Goal: Register for event/course

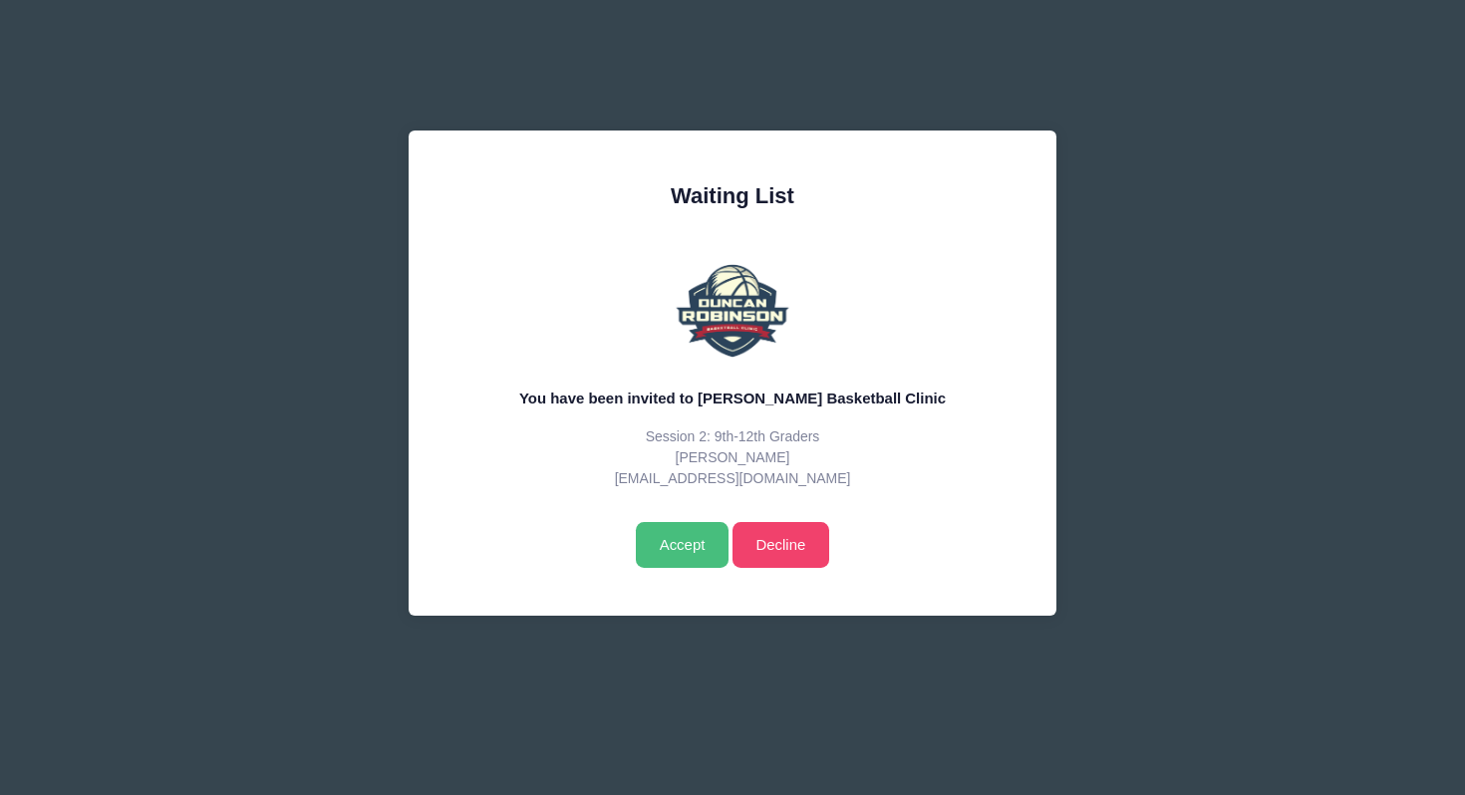
click at [668, 551] on input "Accept" at bounding box center [682, 545] width 93 height 46
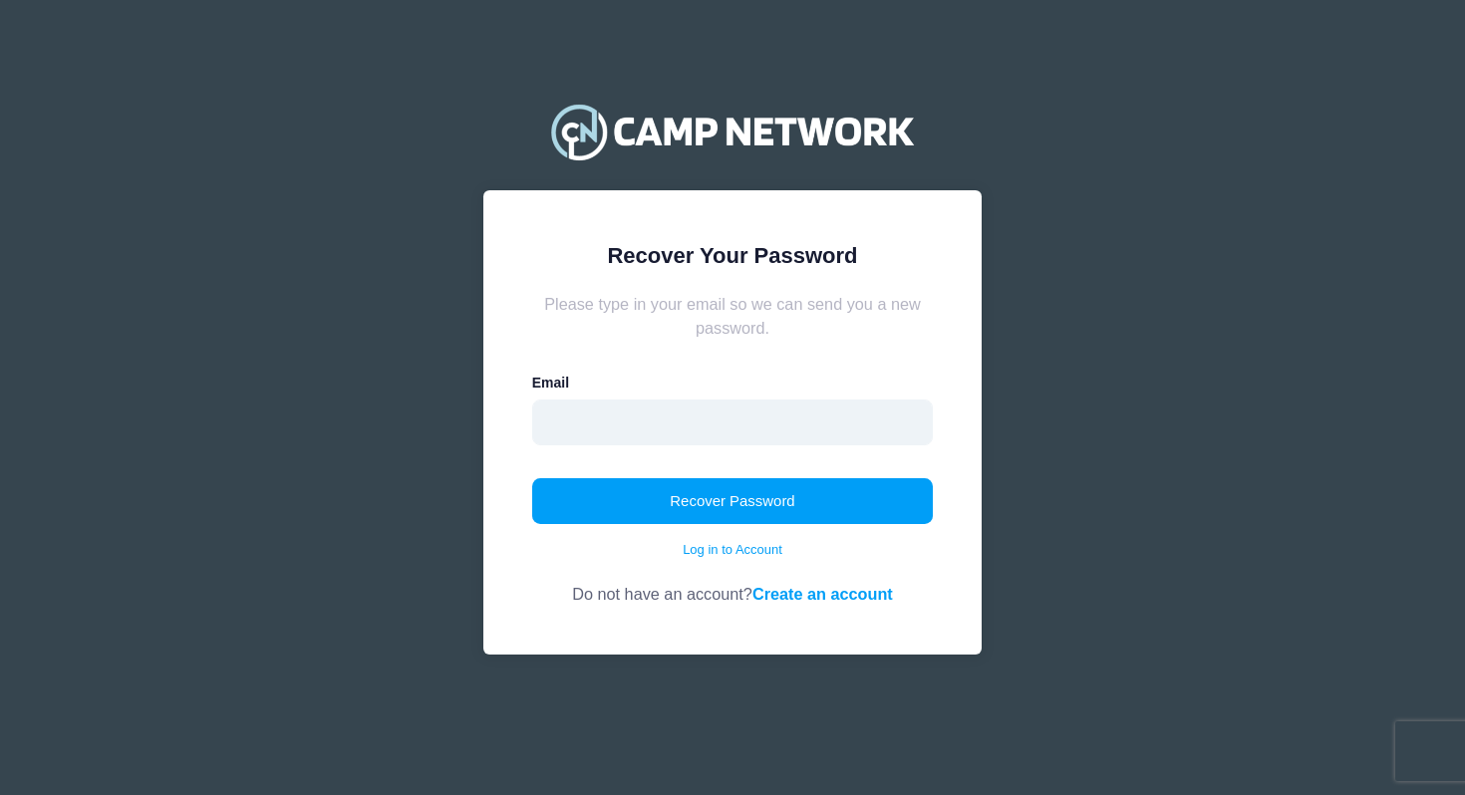
click at [811, 413] on input "email" at bounding box center [733, 423] width 402 height 46
type input "adamdenio@gmail.com"
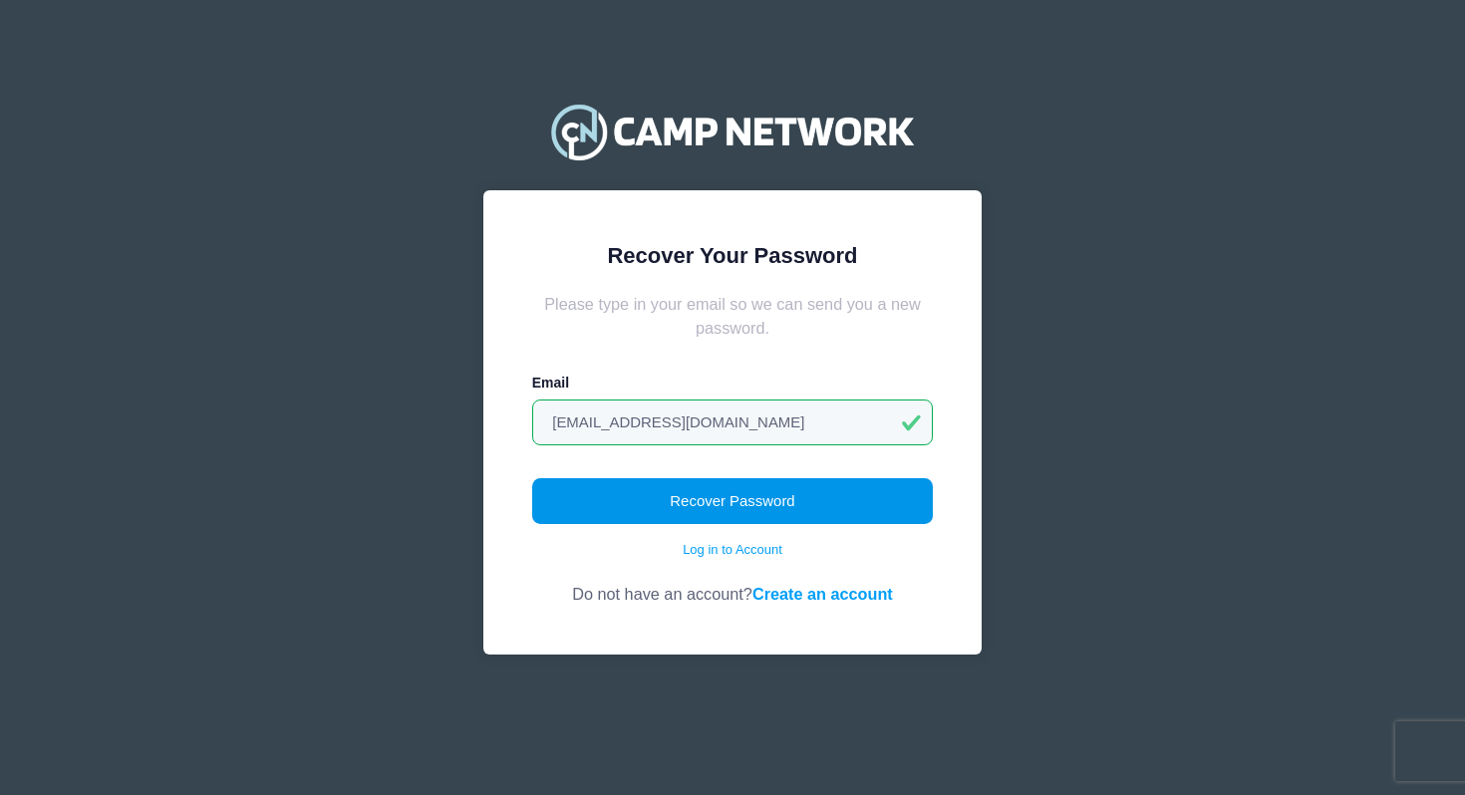
click at [787, 485] on button "Recover Password" at bounding box center [733, 501] width 402 height 46
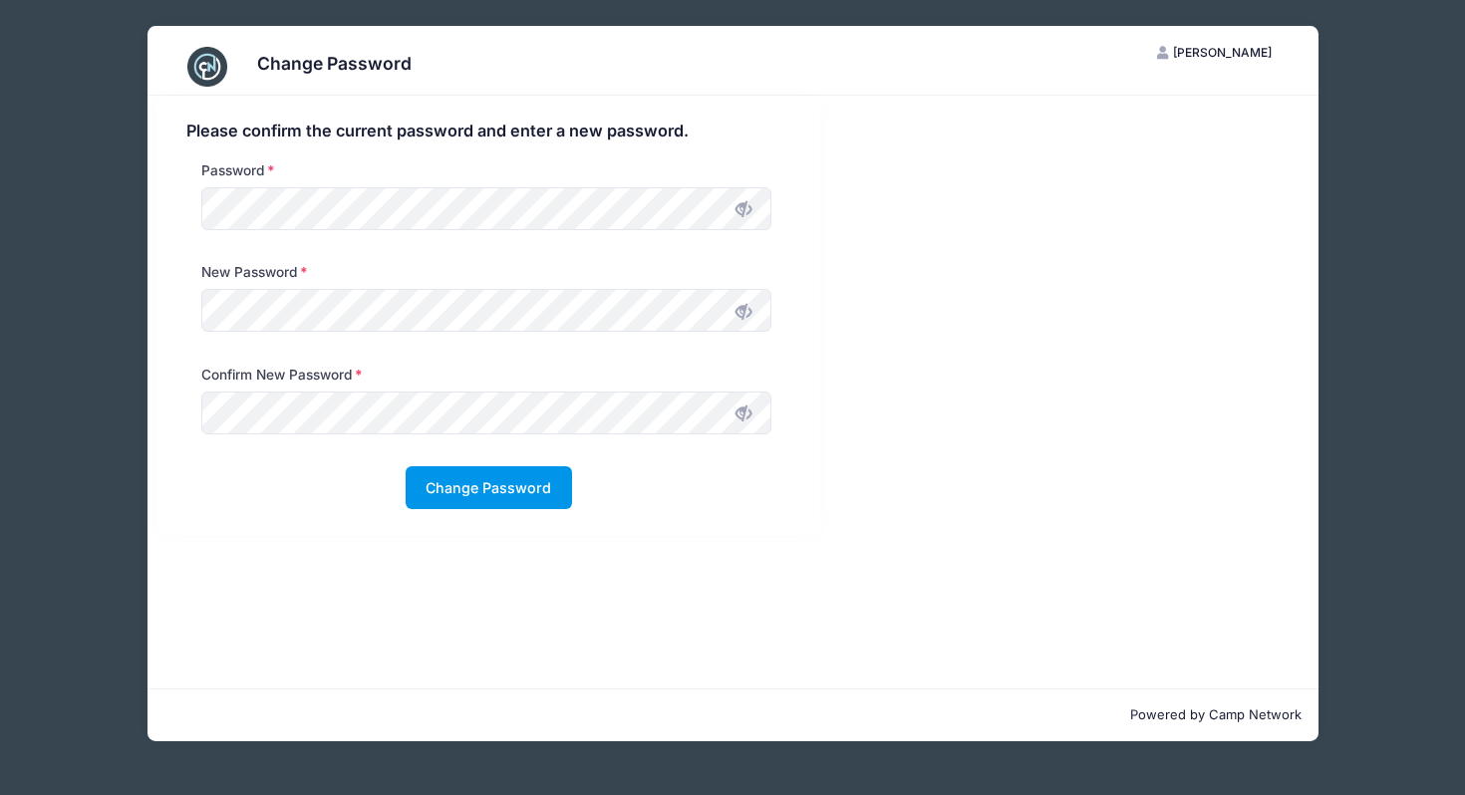
click at [506, 492] on button "Change Password" at bounding box center [489, 487] width 166 height 43
click at [330, 594] on div "Please confirm the current password and enter a new password. Password New Pass…" at bounding box center [732, 392] width 1171 height 593
click at [489, 502] on button "Change Password" at bounding box center [489, 487] width 166 height 43
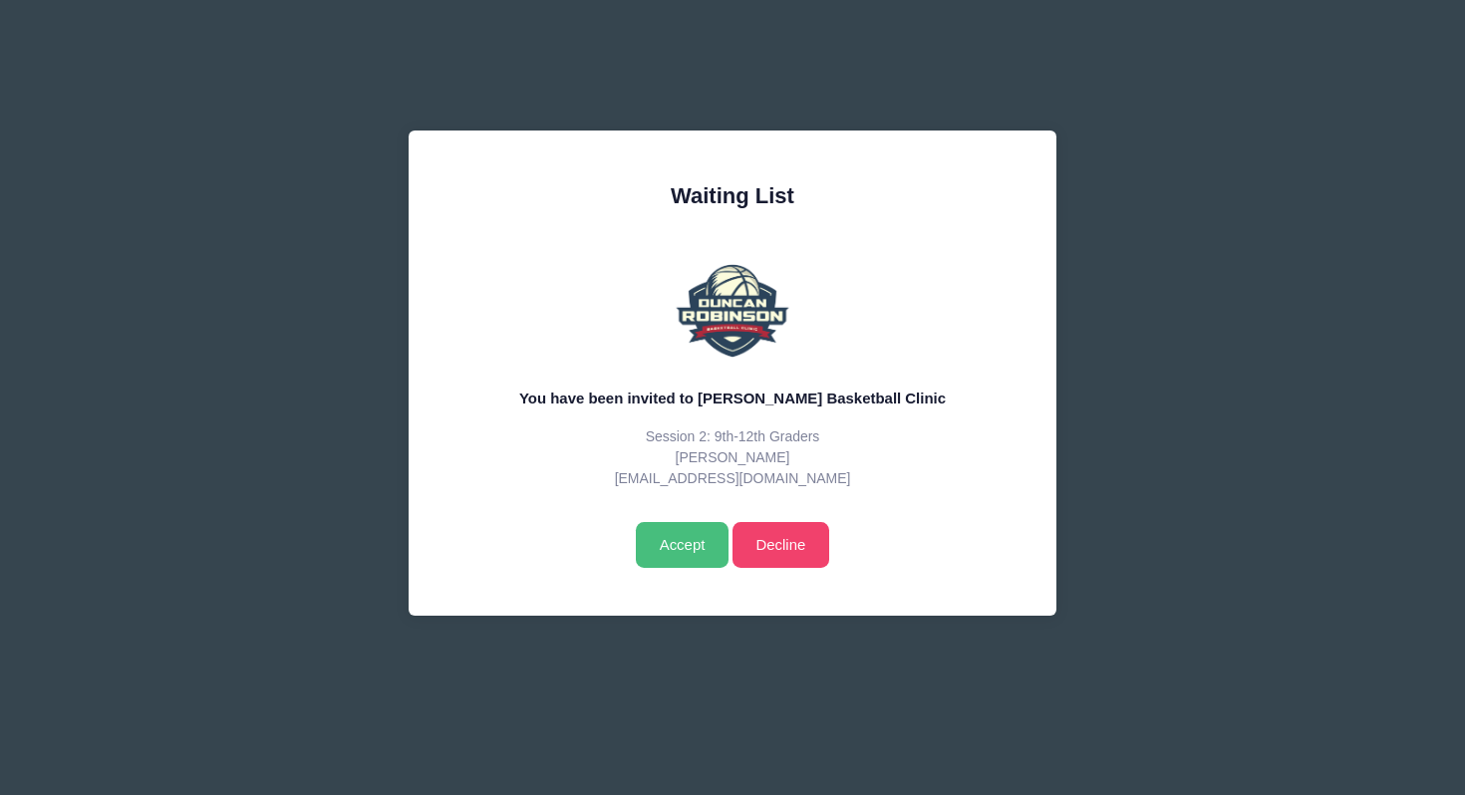
click at [680, 549] on input "Accept" at bounding box center [682, 545] width 93 height 46
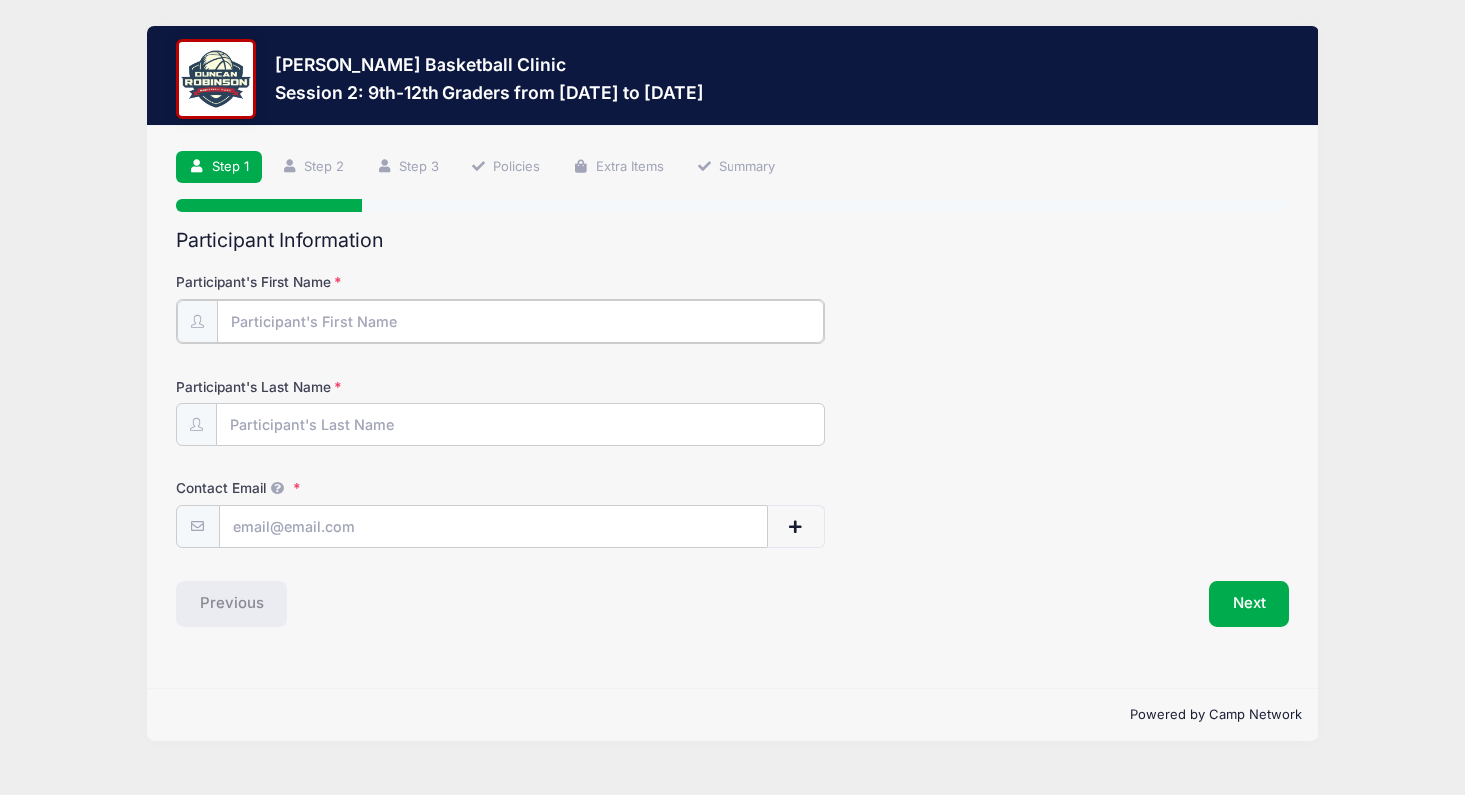
click at [587, 317] on input "Participant's First Name" at bounding box center [520, 321] width 607 height 43
type input "[PERSON_NAME]"
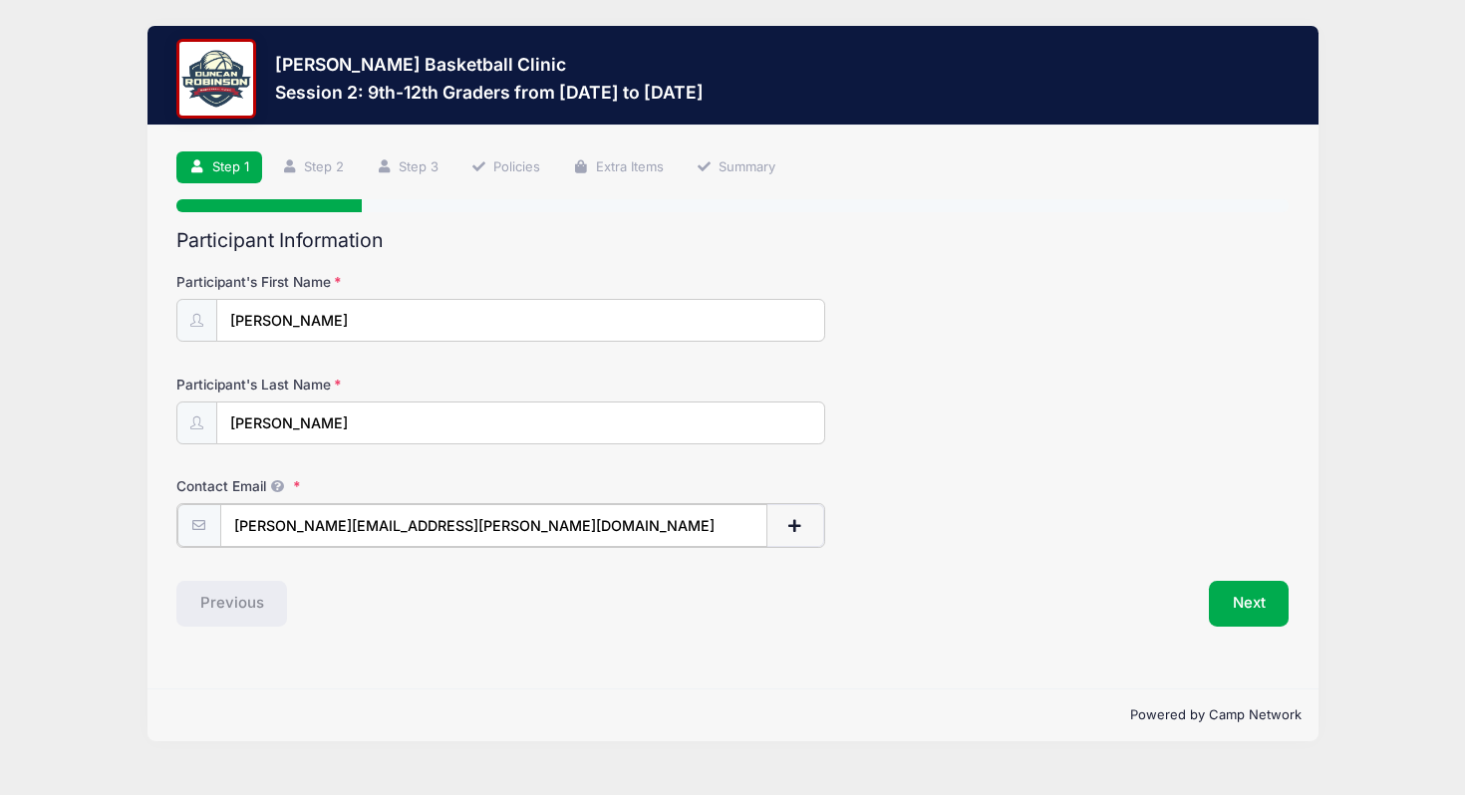
drag, startPoint x: 600, startPoint y: 513, endPoint x: 328, endPoint y: 499, distance: 272.4
click at [329, 501] on div "Contact Email henry.denio@warriors.winnacunnet.org" at bounding box center [732, 512] width 1113 height 72
type input "[EMAIL_ADDRESS][DOMAIN_NAME]"
click at [1232, 607] on button "Next" at bounding box center [1249, 602] width 81 height 46
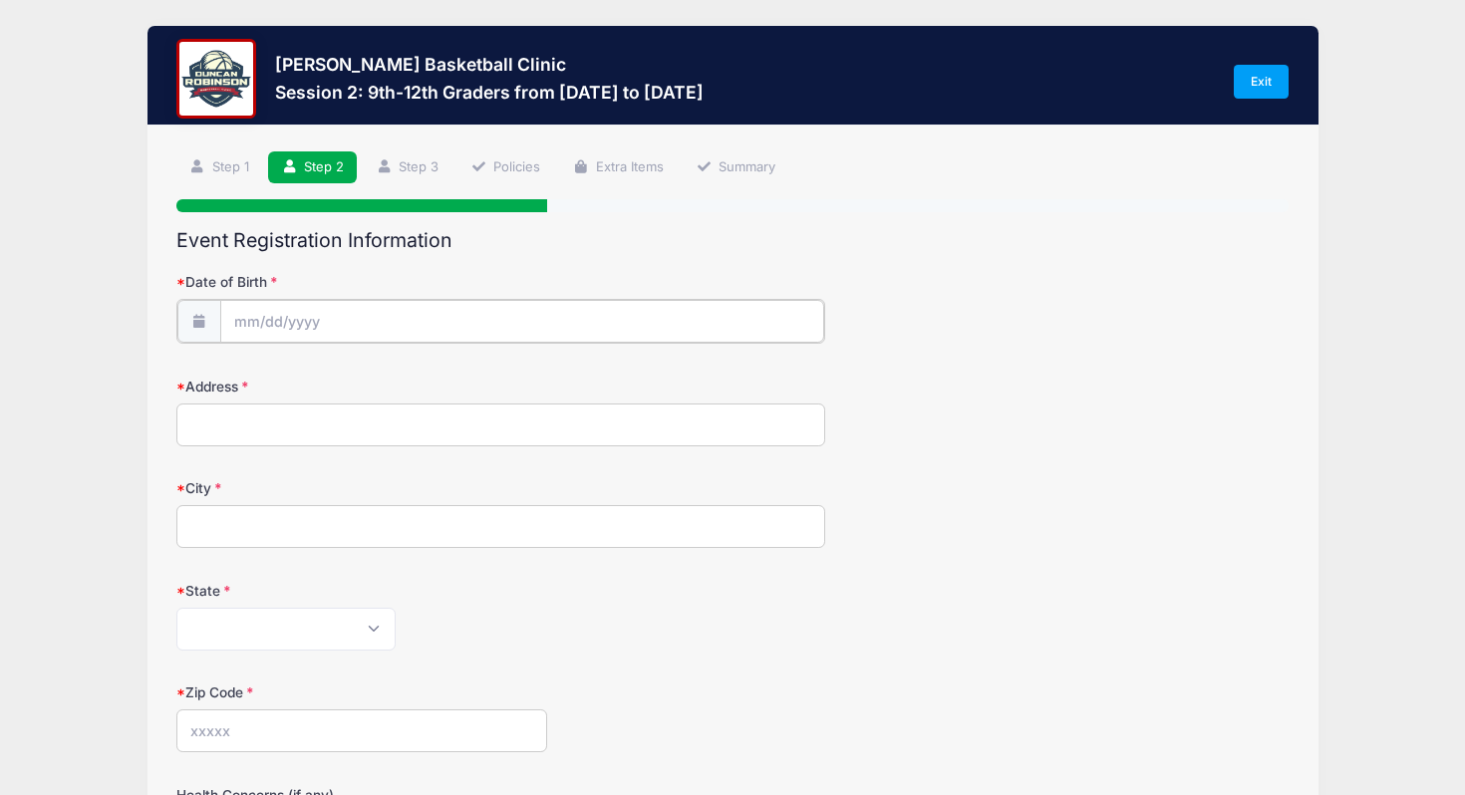
click at [390, 319] on input "Date of Birth" at bounding box center [522, 321] width 604 height 43
click at [244, 325] on input "Date of Birth" at bounding box center [522, 321] width 604 height 43
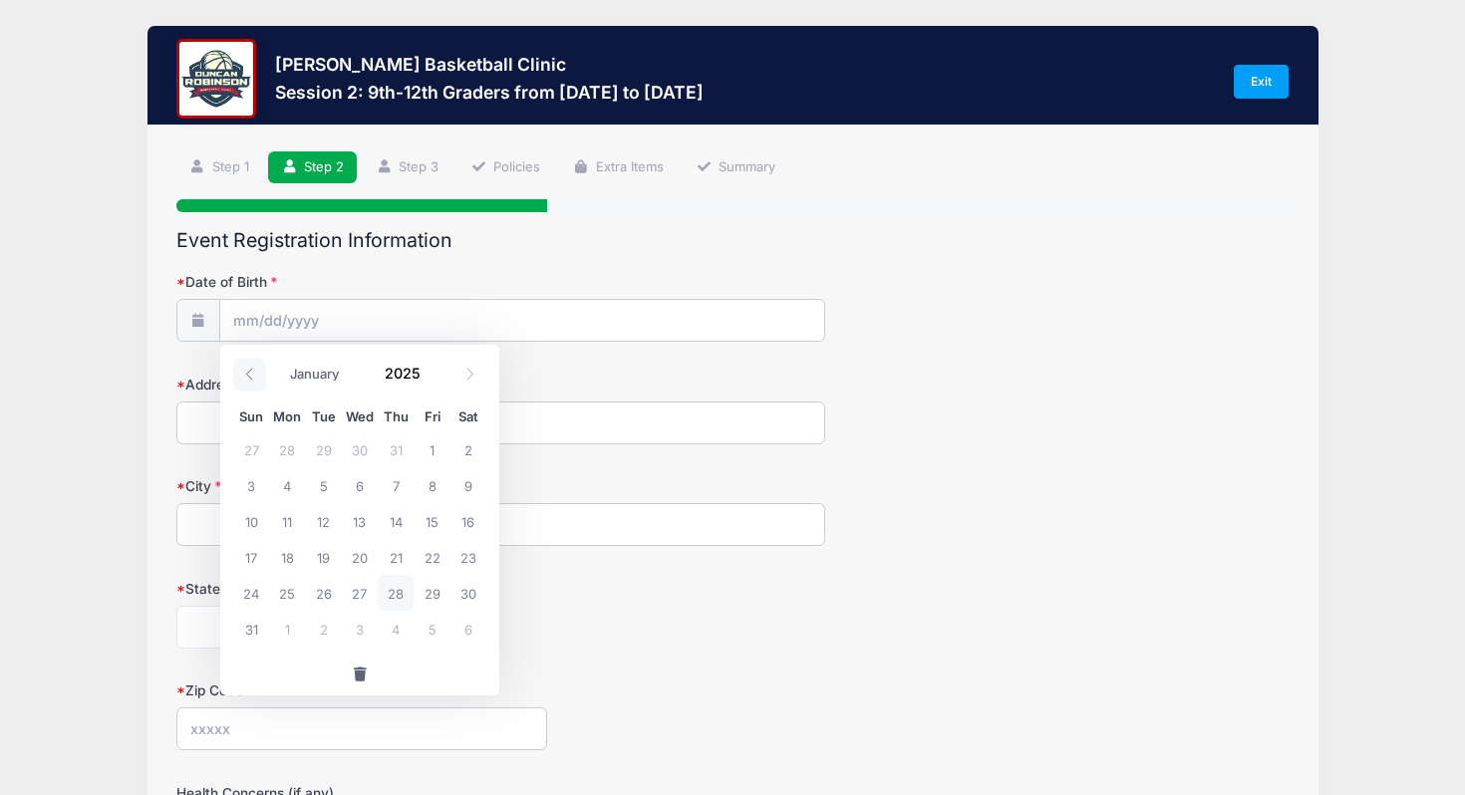
click at [261, 378] on span at bounding box center [249, 375] width 33 height 34
click at [468, 376] on icon at bounding box center [469, 374] width 13 height 13
click at [467, 375] on icon at bounding box center [469, 374] width 13 height 13
select select "8"
click at [431, 380] on span at bounding box center [432, 381] width 14 height 15
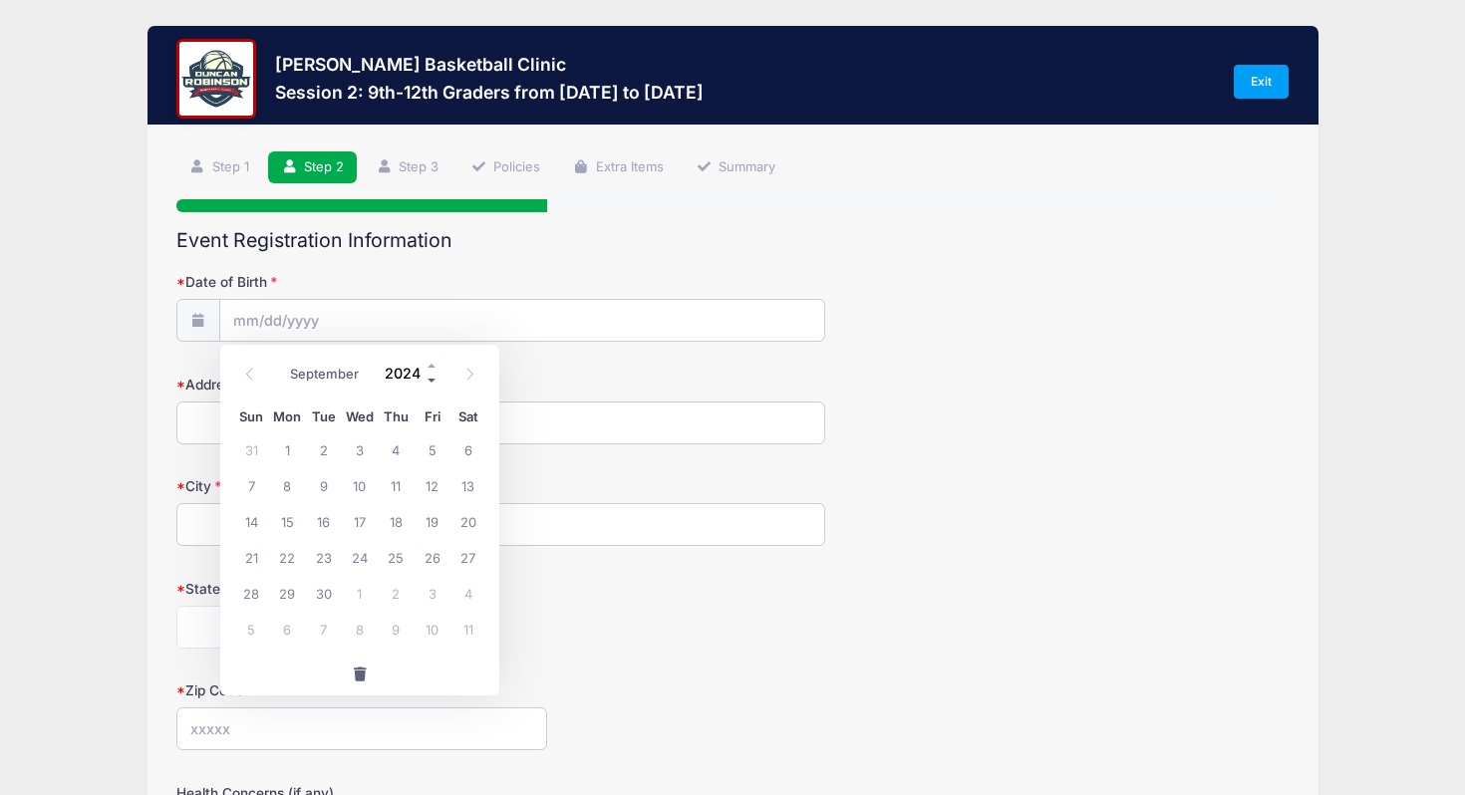
click at [431, 380] on span at bounding box center [432, 381] width 14 height 15
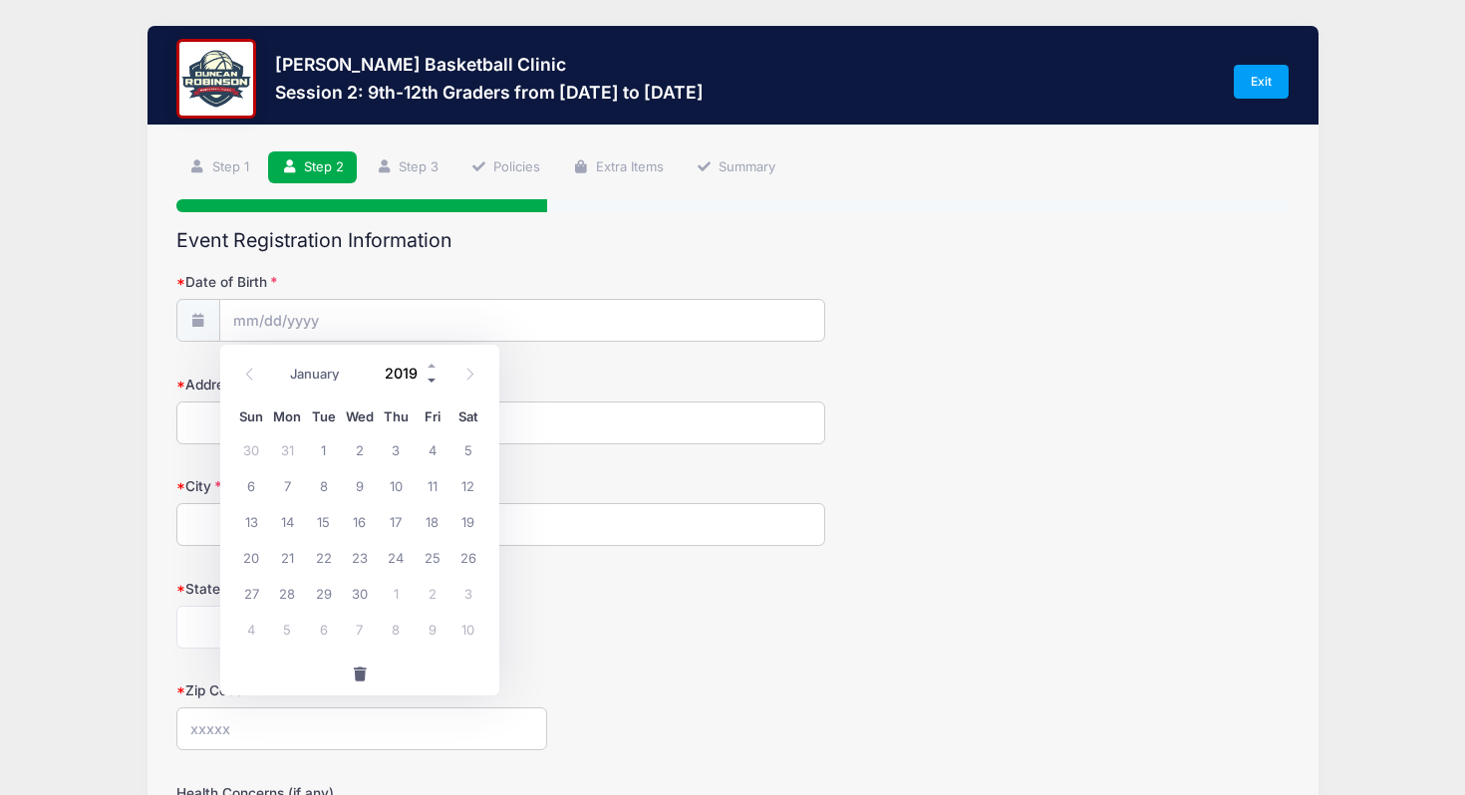
click at [431, 380] on span at bounding box center [432, 381] width 14 height 15
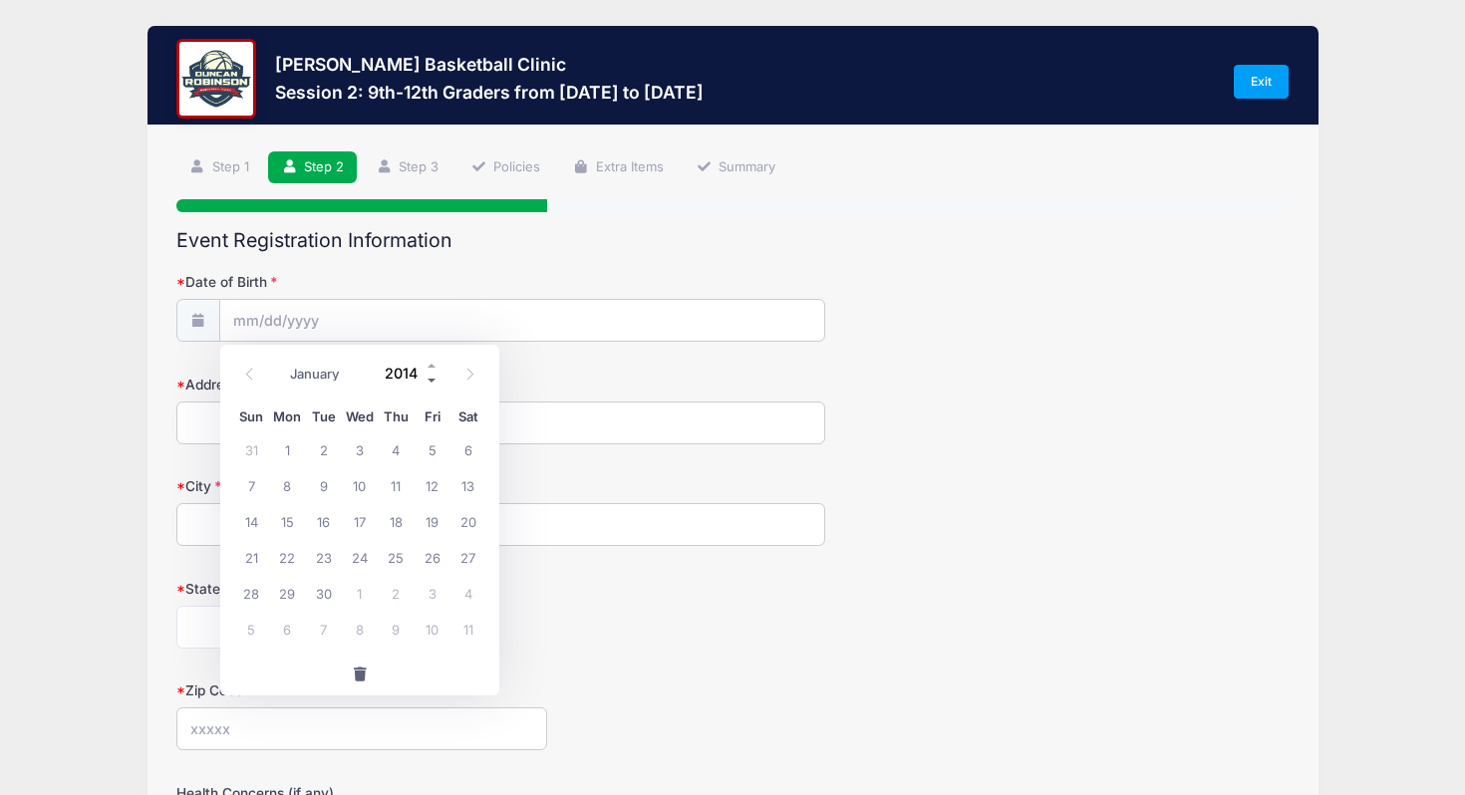
click at [431, 380] on span at bounding box center [432, 381] width 14 height 15
type input "2010"
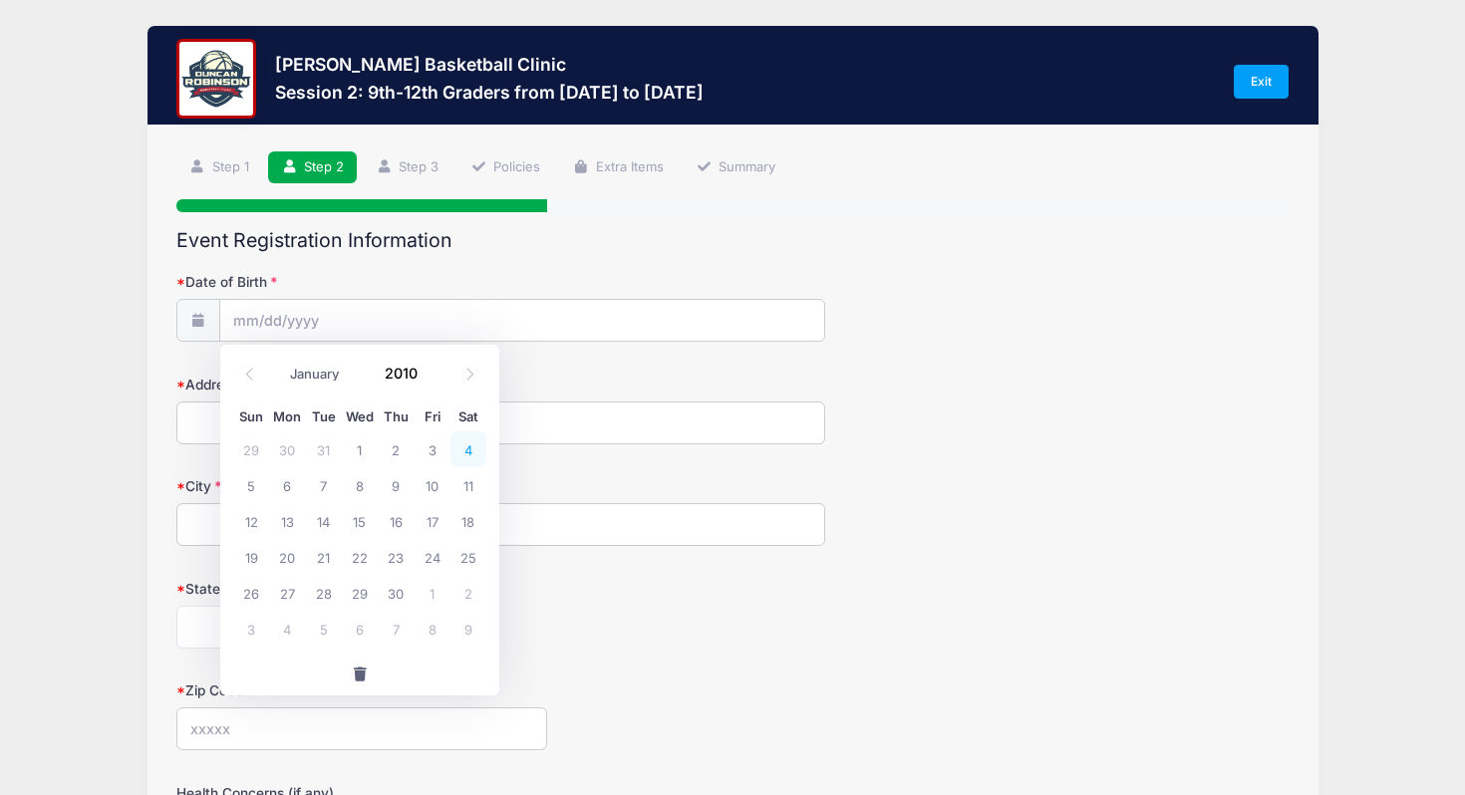
click at [461, 455] on span "4" at bounding box center [468, 449] width 36 height 36
type input "09/04/2010"
click at [457, 416] on input "Address" at bounding box center [500, 423] width 649 height 43
type input "6 Reubens Driftway"
type input "HAMPTON"
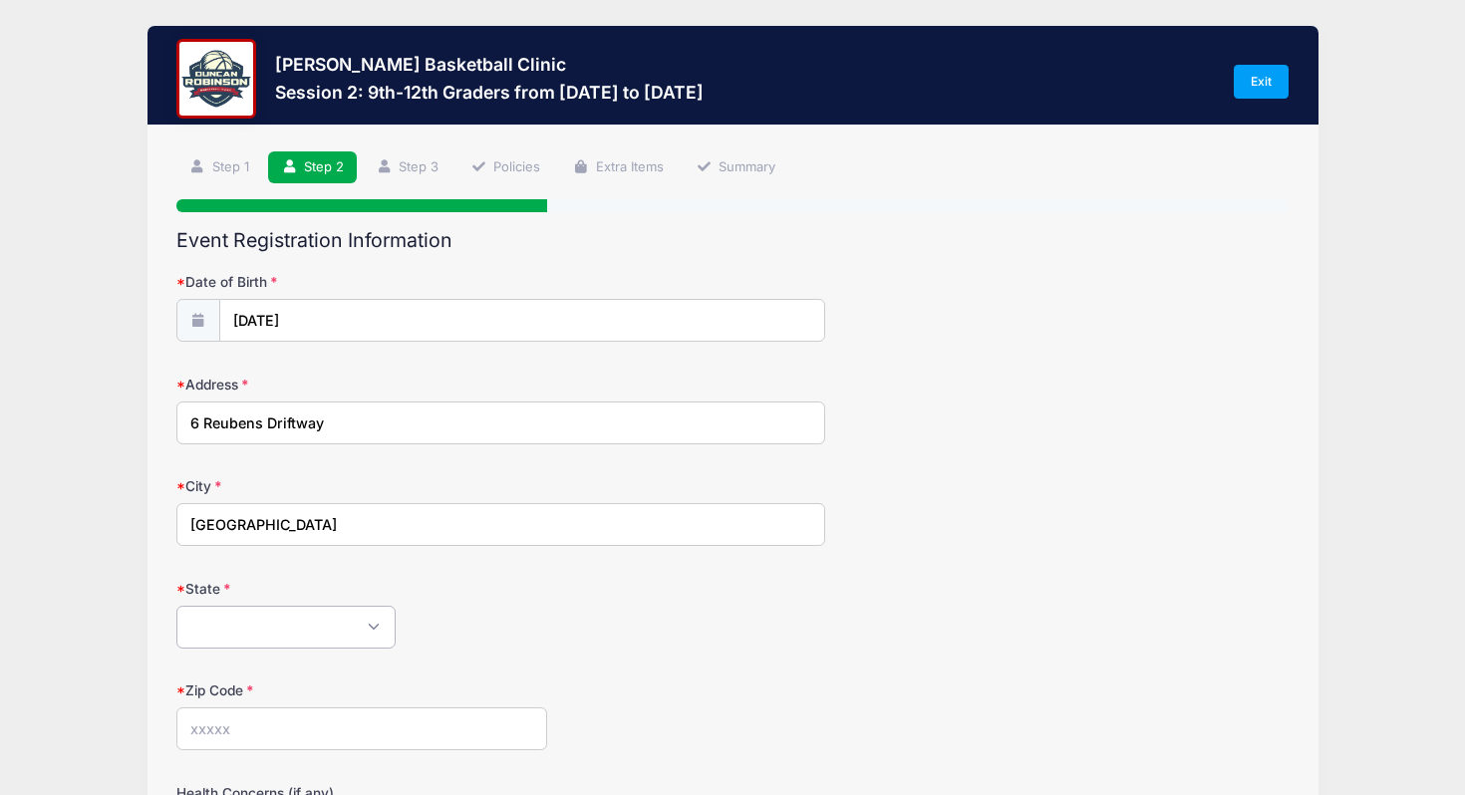
select select "NH"
type input "03842"
drag, startPoint x: 945, startPoint y: 434, endPoint x: 945, endPoint y: 412, distance: 22.9
click at [945, 424] on div "Address 6 Reubens Driftway" at bounding box center [732, 410] width 1113 height 70
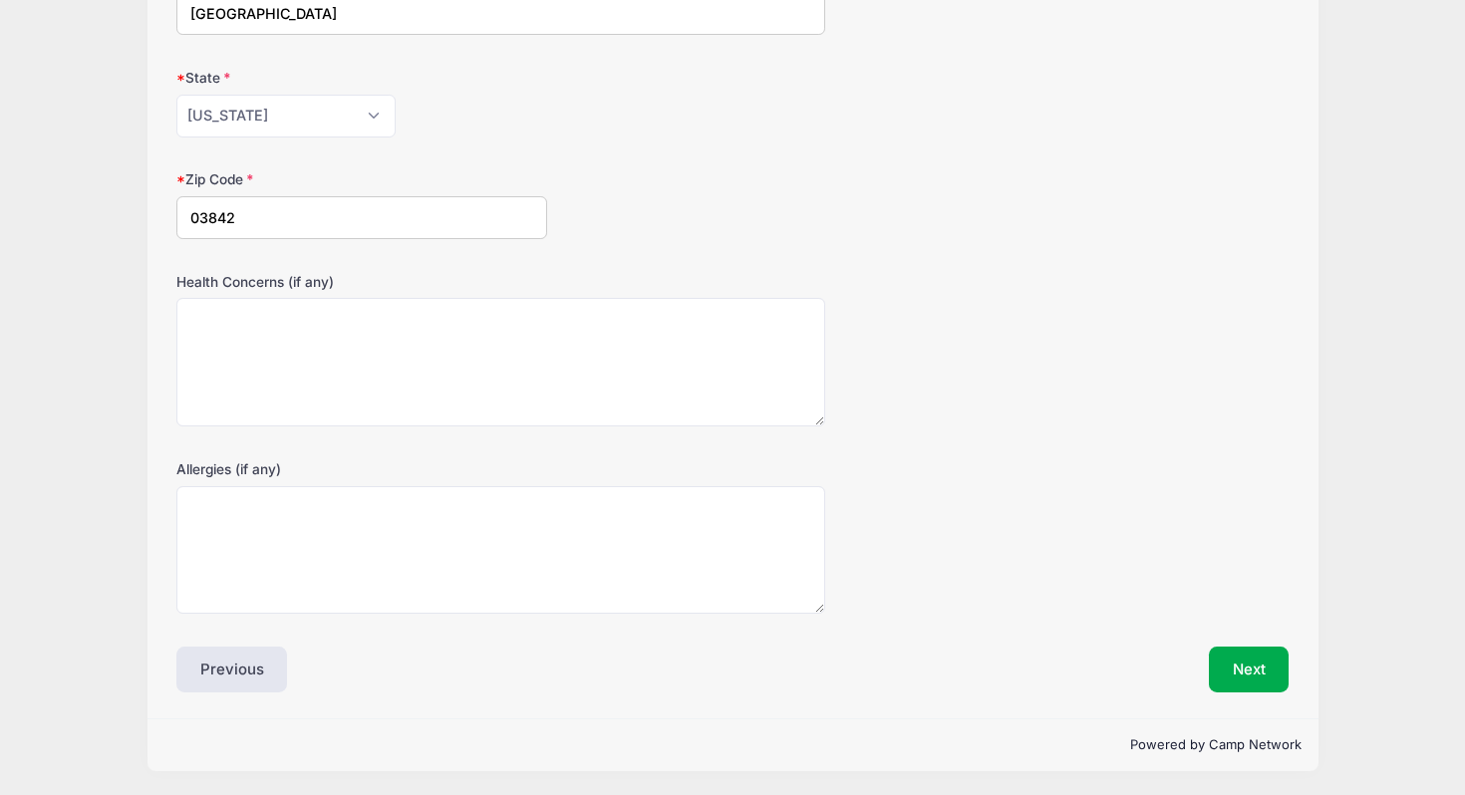
scroll to position [512, 0]
click at [1247, 676] on button "Next" at bounding box center [1249, 669] width 81 height 46
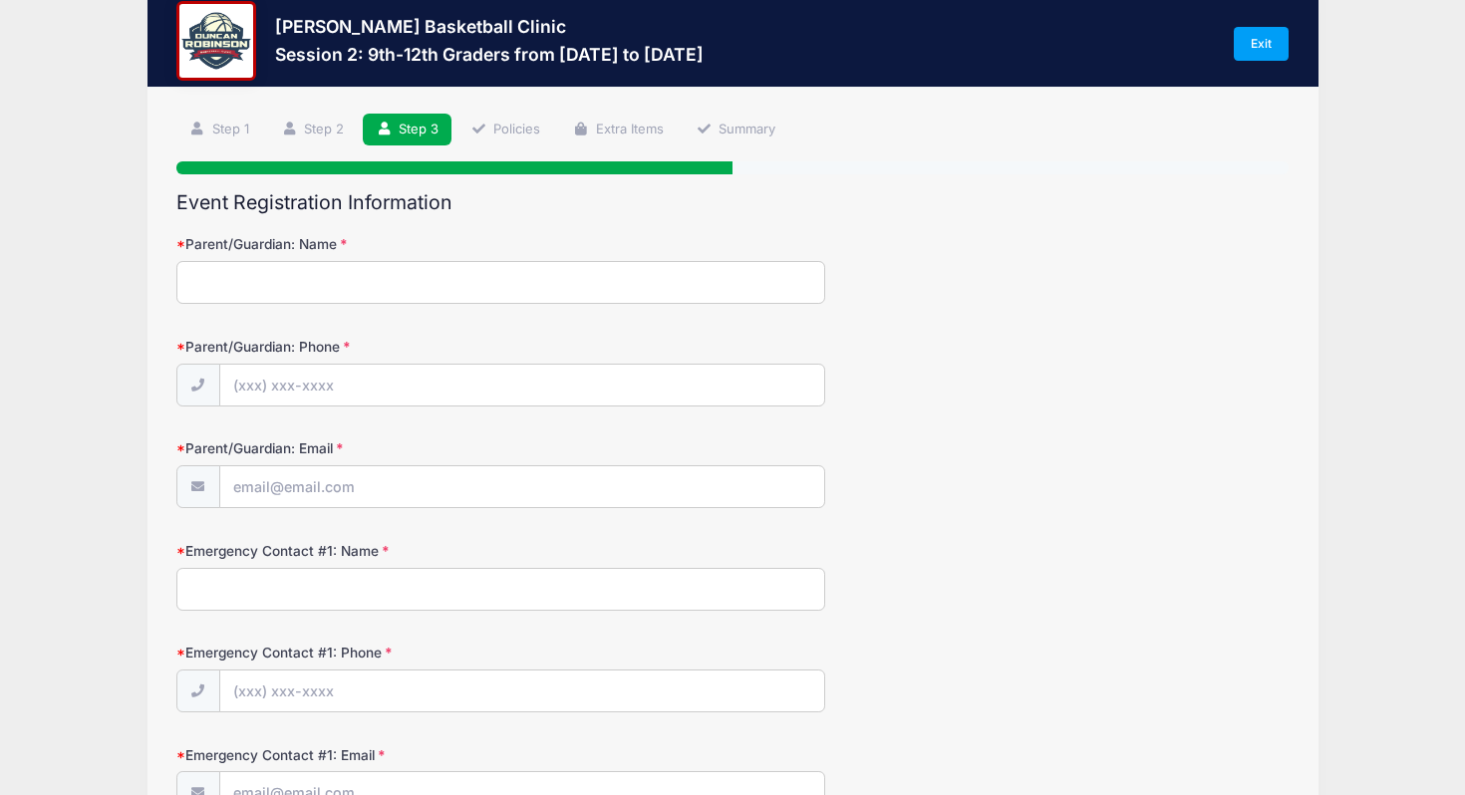
scroll to position [0, 0]
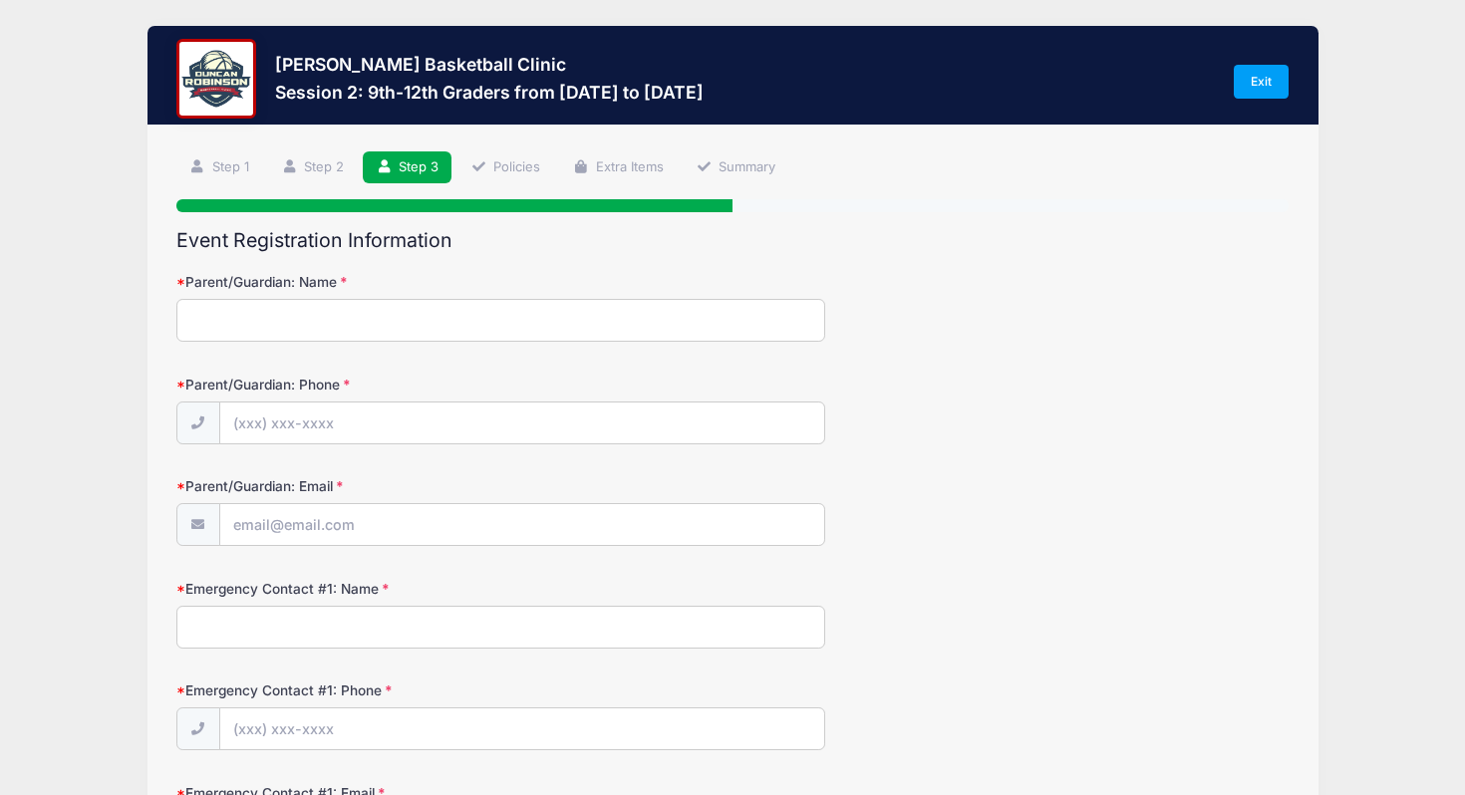
click at [397, 306] on input "Parent/Guardian: Name" at bounding box center [500, 320] width 649 height 43
click at [450, 339] on input "Parent/Guardian: Name" at bounding box center [500, 320] width 649 height 43
click at [457, 328] on input "Parent/Guardian: Name" at bounding box center [500, 320] width 649 height 43
type input "Adam Denio"
type input "(603) 247-1336"
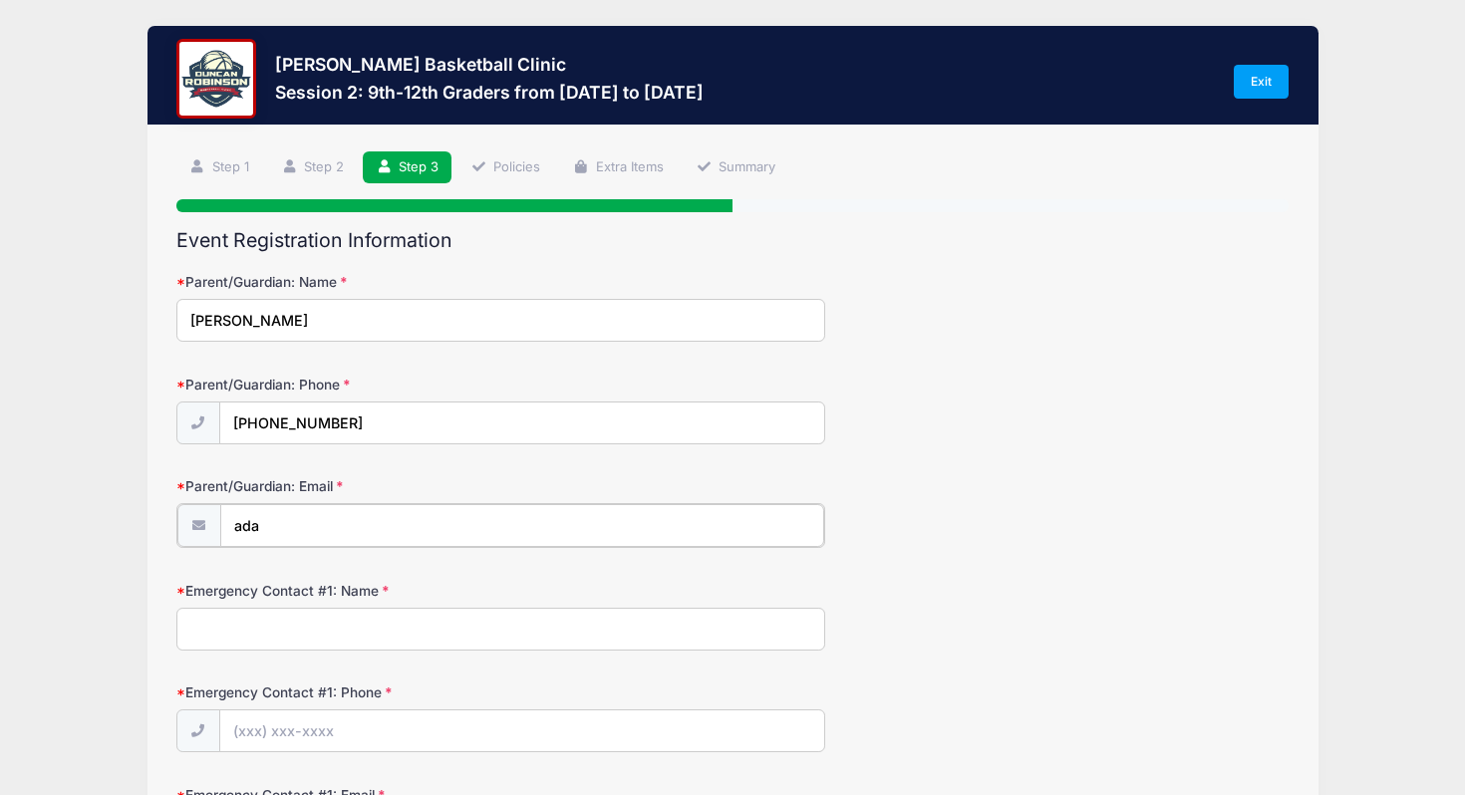
type input "[EMAIL_ADDRESS][DOMAIN_NAME]"
click at [395, 619] on input "Emergency Contact #1: Name" at bounding box center [500, 627] width 649 height 43
type input "a"
type input "Adam Denio"
type input "(603) 247-1336"
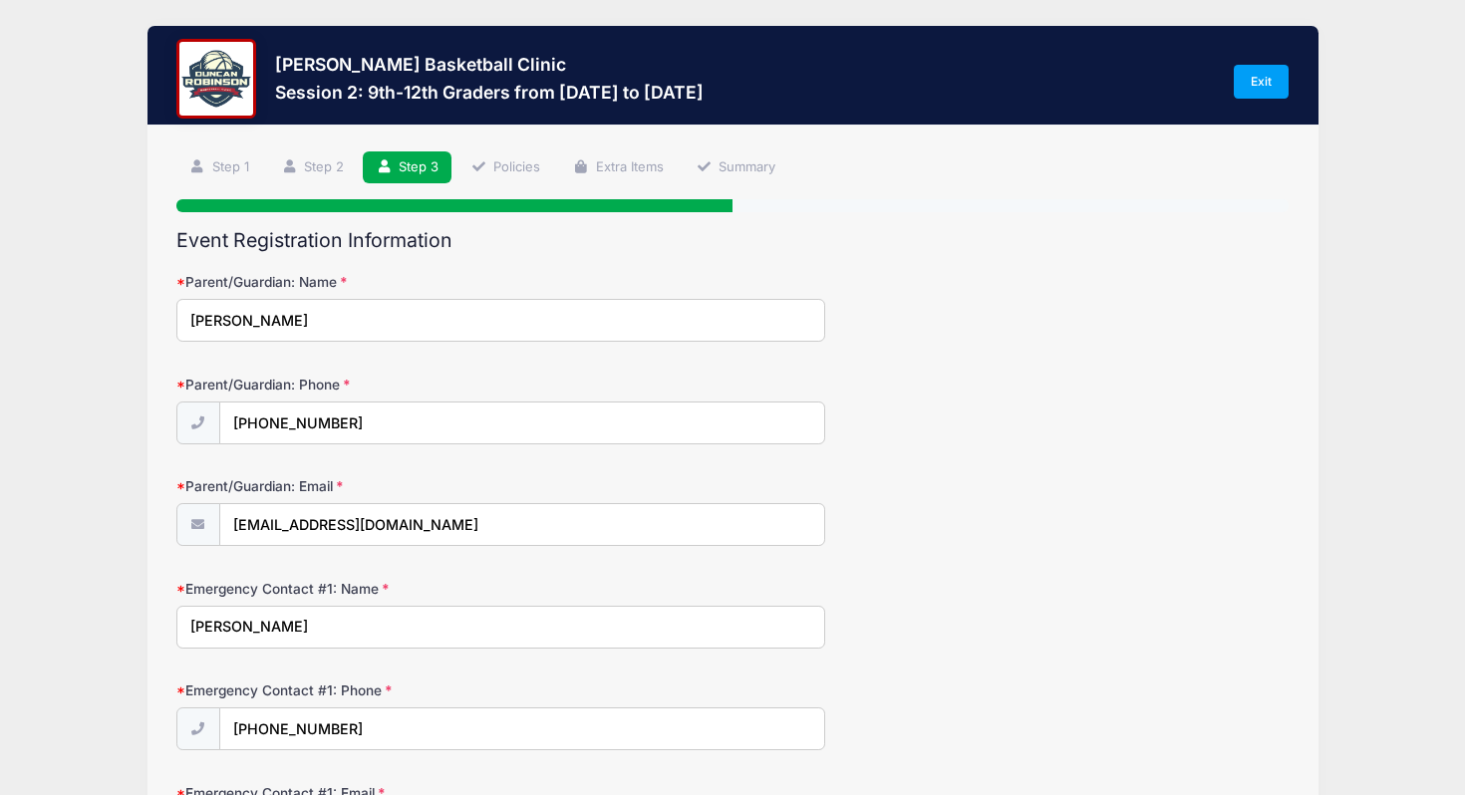
click at [962, 563] on form "Parent/Guardian: Name Adam Denio Parent/Guardian: Phone (603) 247-1336 Parent/G…" at bounding box center [732, 562] width 1113 height 580
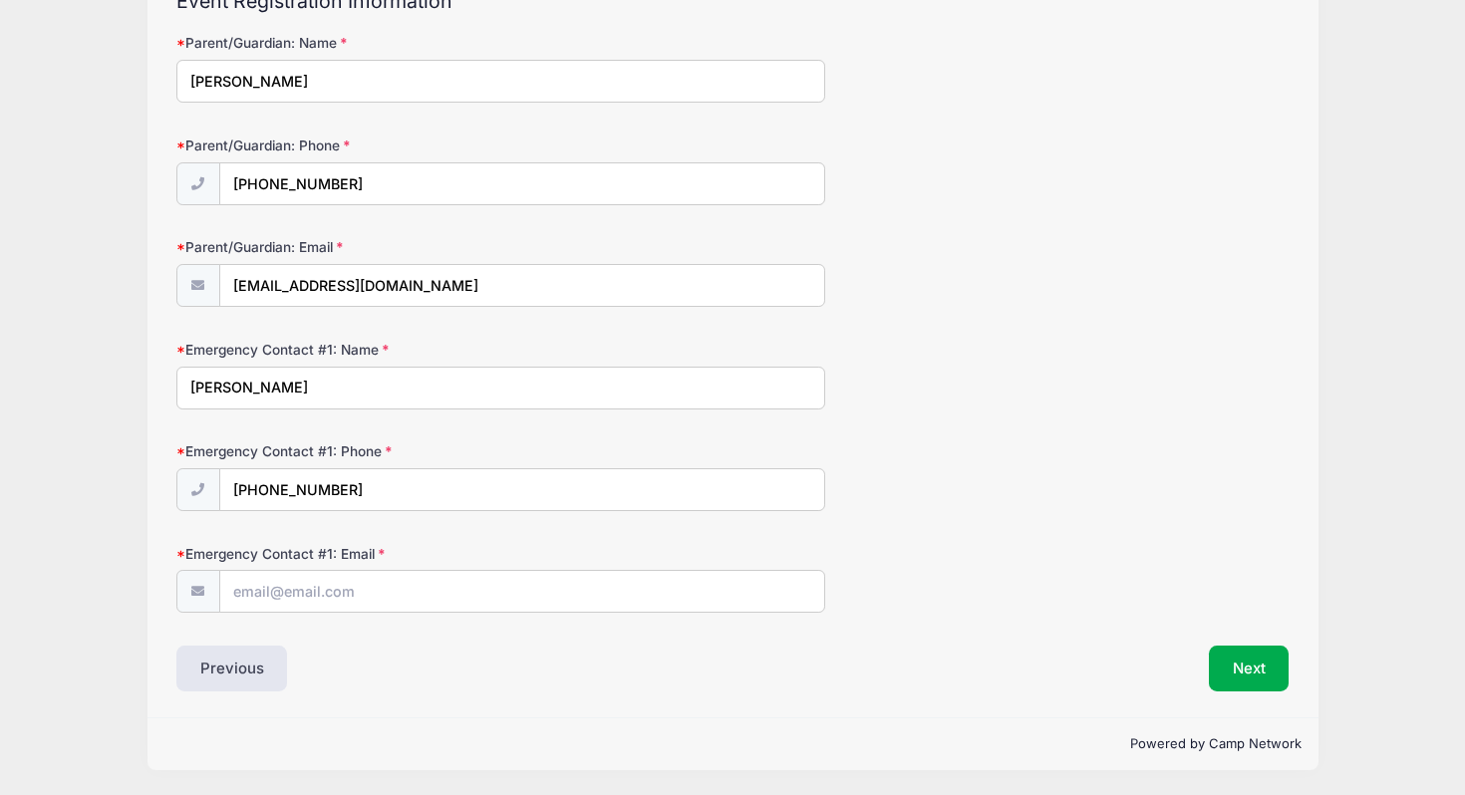
scroll to position [239, 0]
click at [385, 589] on input "Emergency Contact #1: Email" at bounding box center [522, 592] width 604 height 43
type input "[EMAIL_ADDRESS][DOMAIN_NAME]"
click at [1250, 658] on button "Next" at bounding box center [1249, 669] width 81 height 46
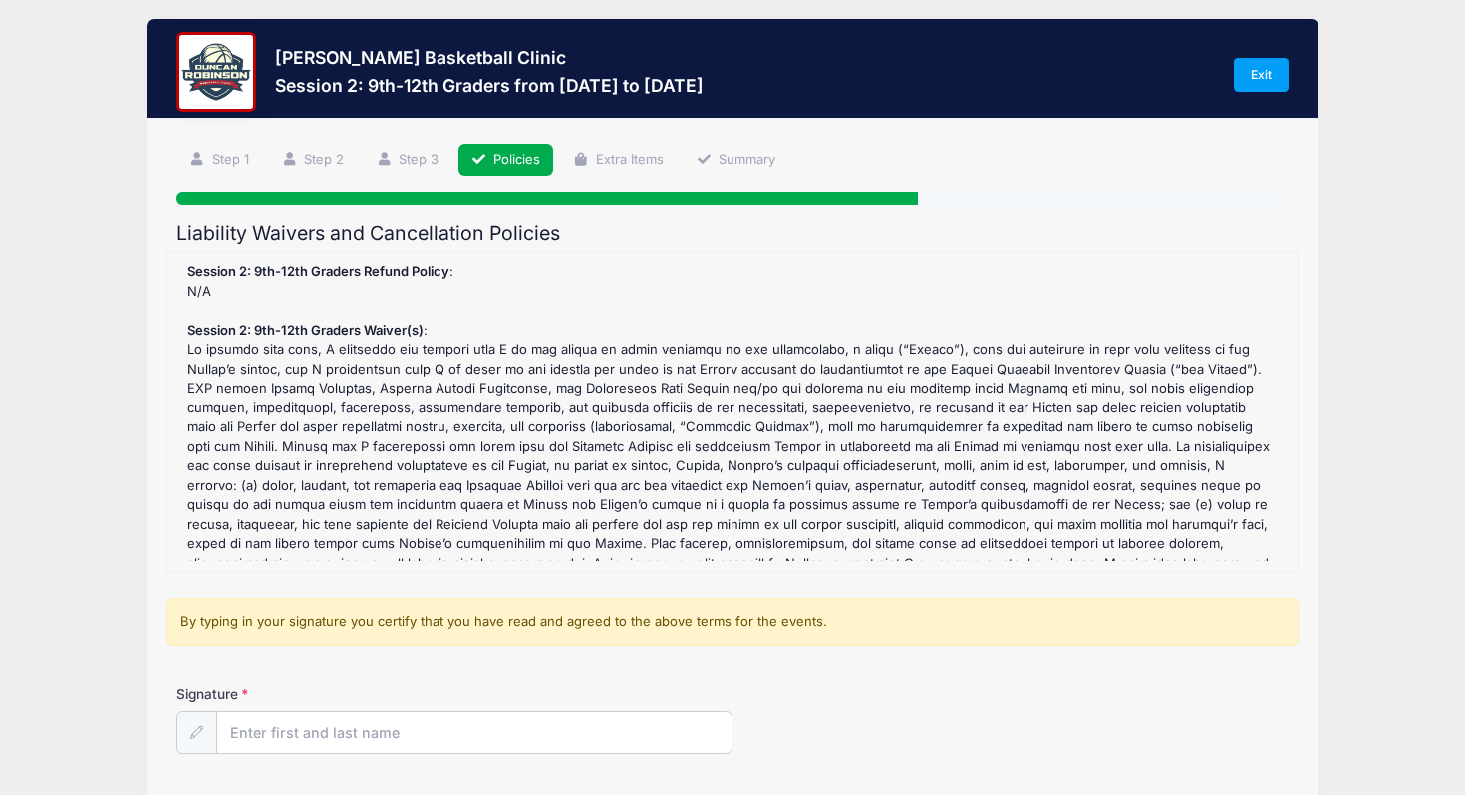
scroll to position [0, 0]
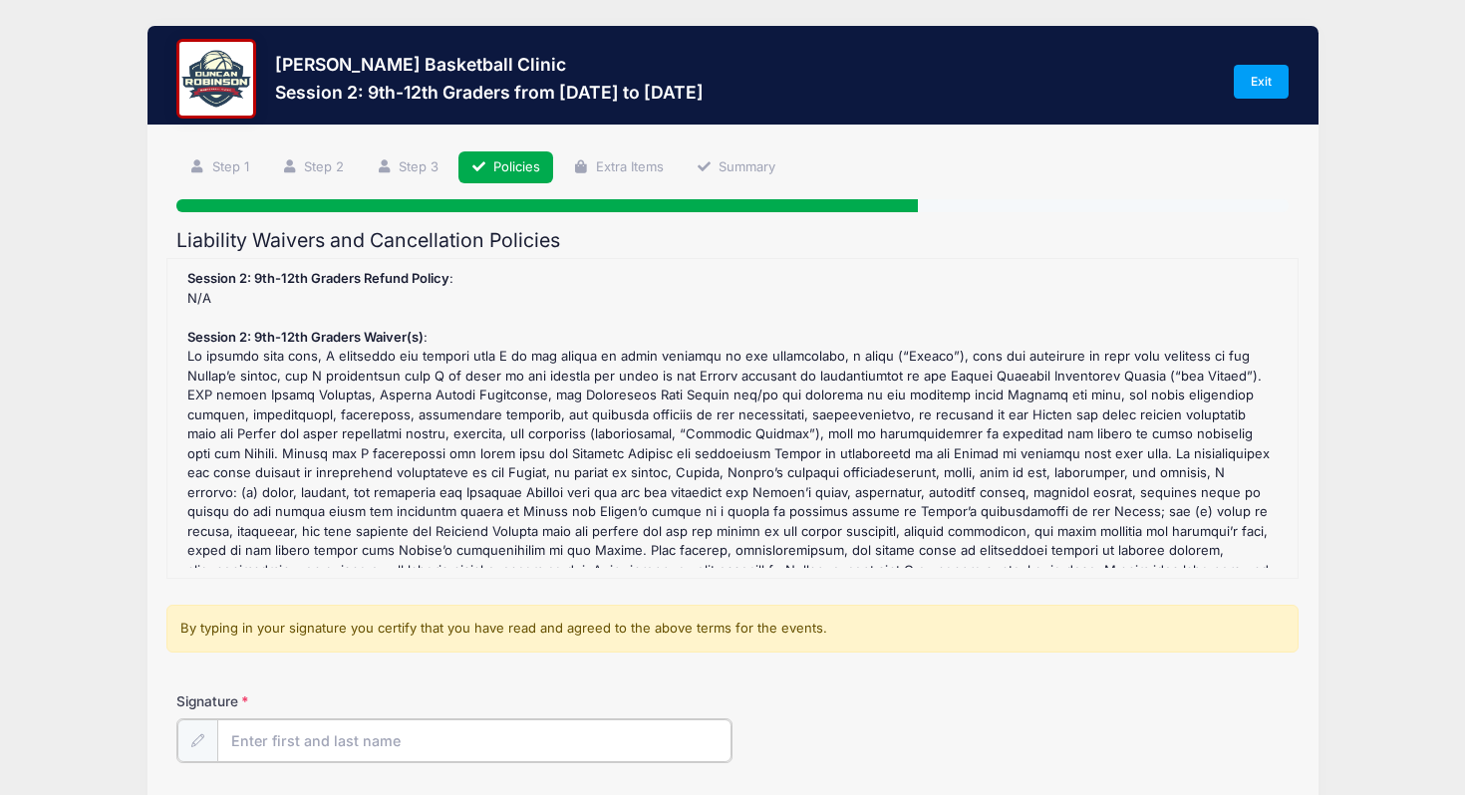
click at [374, 724] on input "Signature" at bounding box center [474, 740] width 514 height 43
type input "ADAM DENIO"
click at [411, 644] on div "By typing in your signature you certify that you have read and agreed to the ab…" at bounding box center [732, 629] width 1132 height 48
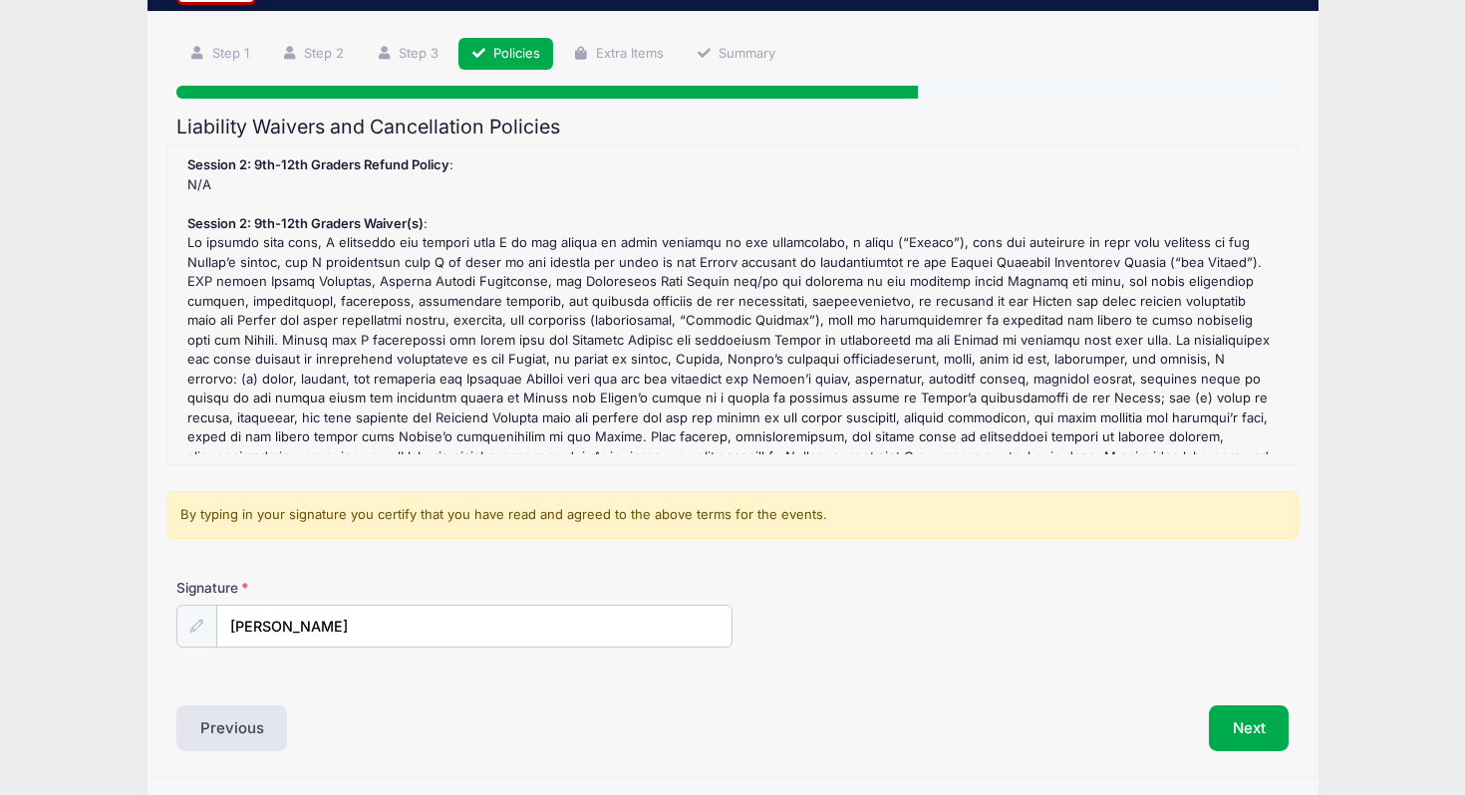
scroll to position [120, 0]
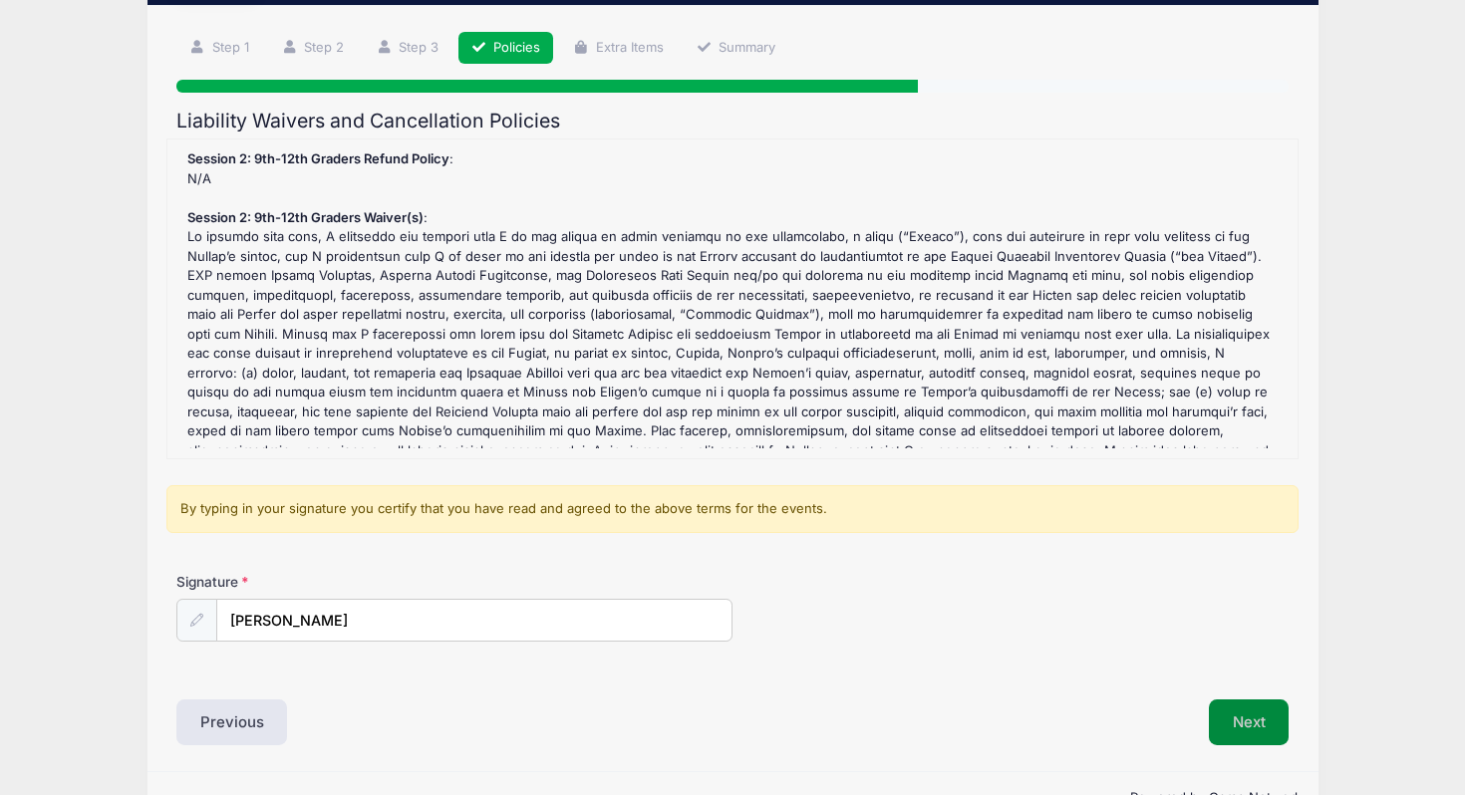
click at [1252, 732] on button "Next" at bounding box center [1249, 722] width 81 height 46
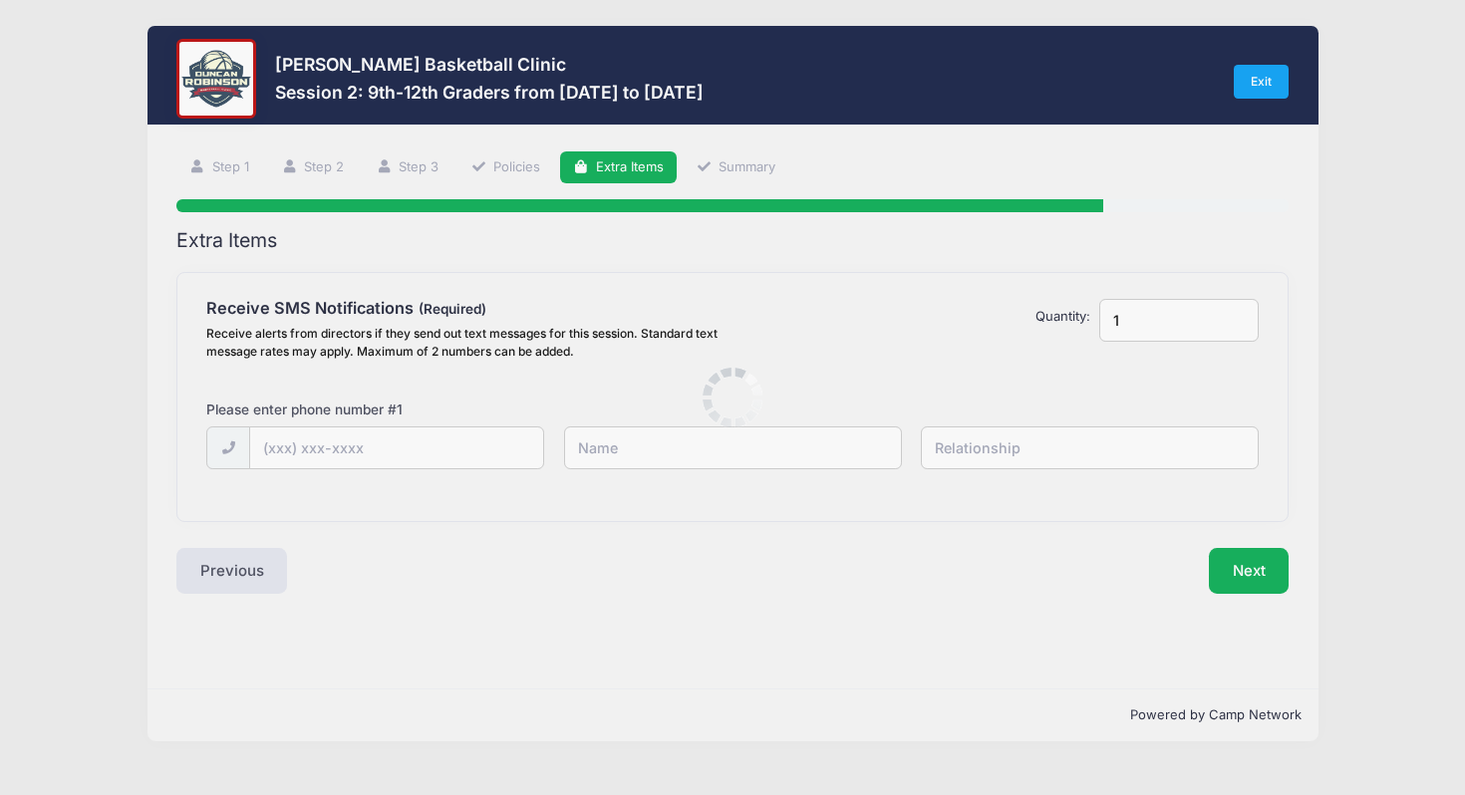
scroll to position [0, 0]
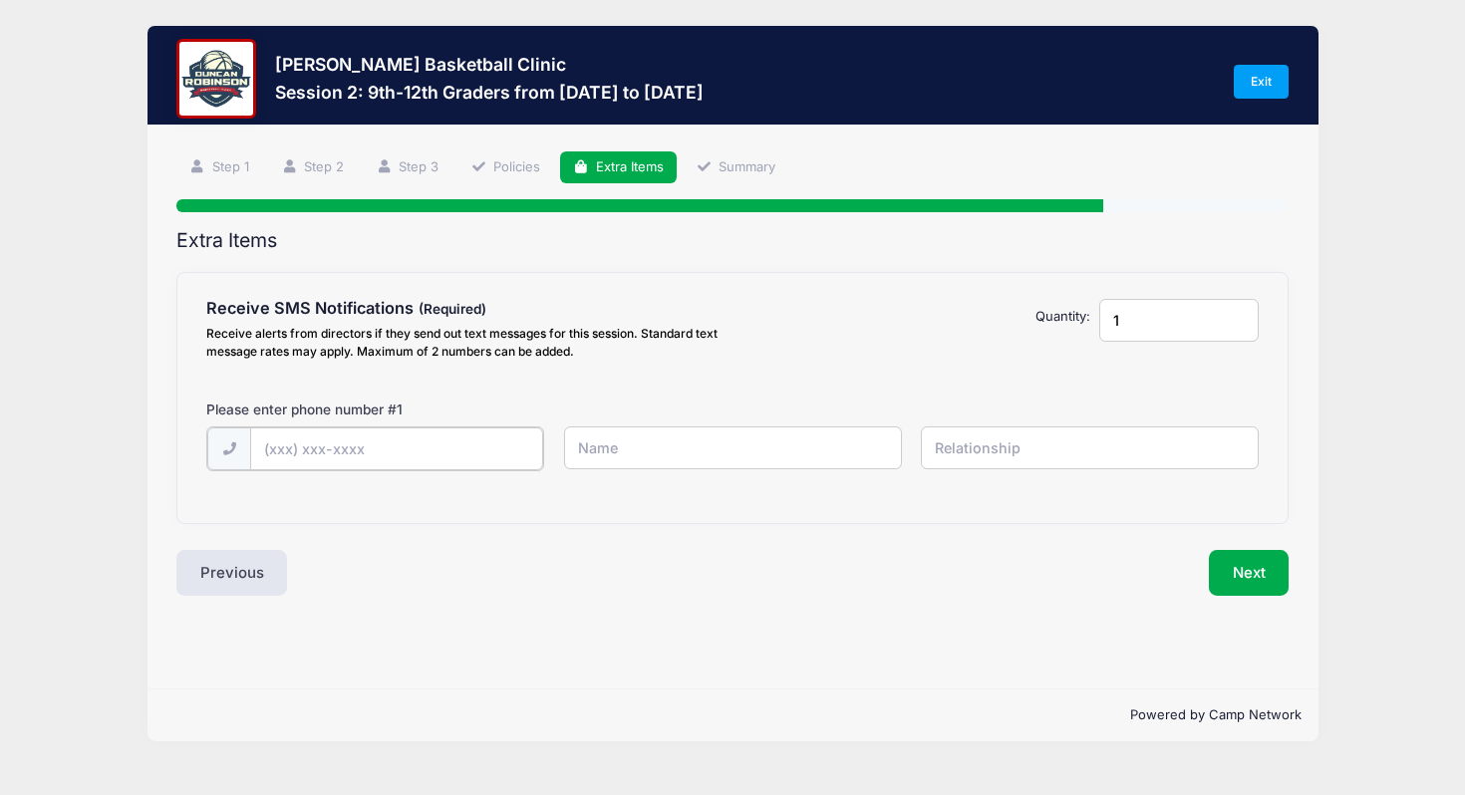
click at [0, 0] on input "text" at bounding box center [0, 0] width 0 height 0
type input "(603) 247-1336"
type input "Adam Denio"
type input "Father"
click at [1247, 570] on button "Next" at bounding box center [1249, 571] width 81 height 46
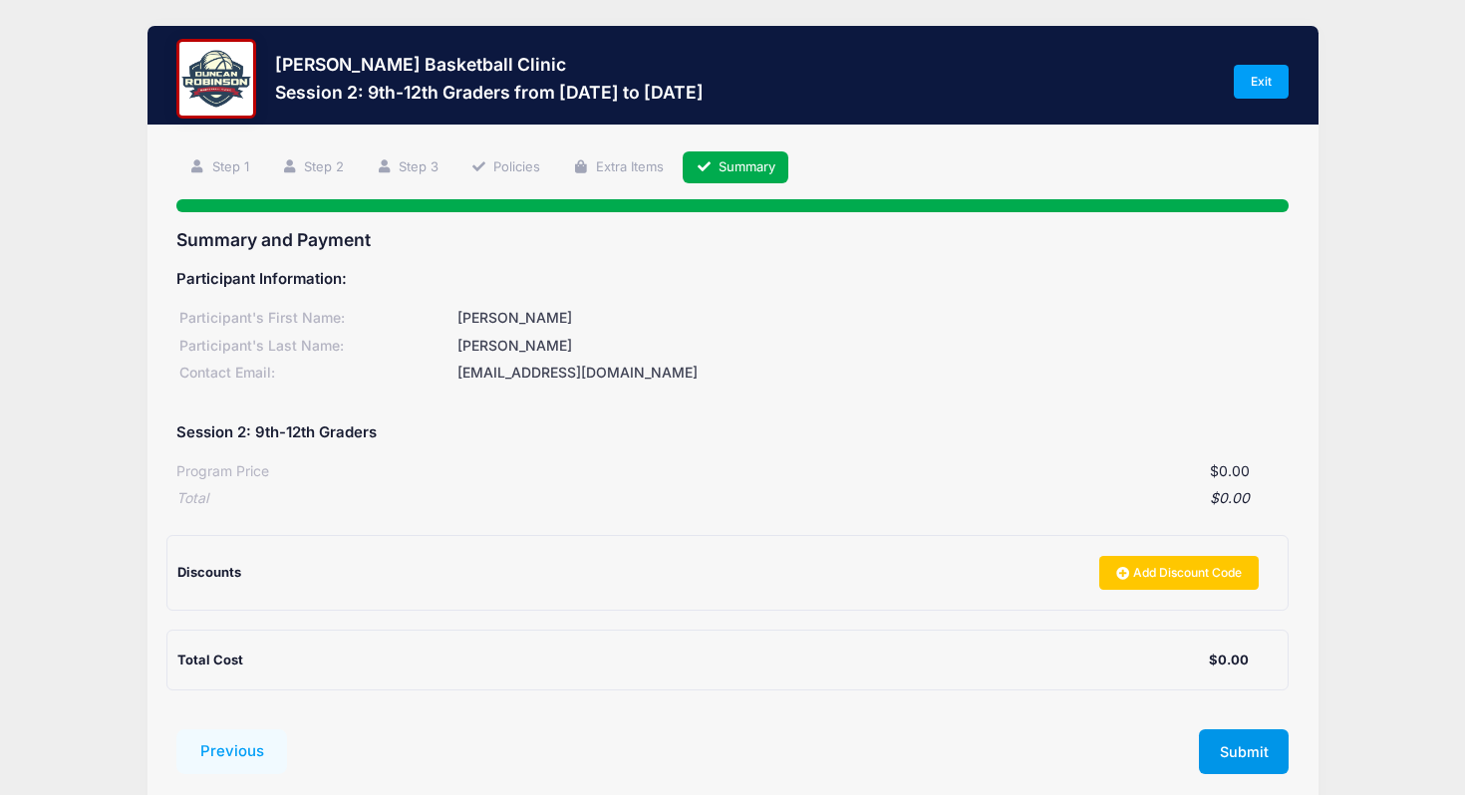
click at [1262, 741] on button "Submit" at bounding box center [1244, 752] width 90 height 46
